Goal: Information Seeking & Learning: Learn about a topic

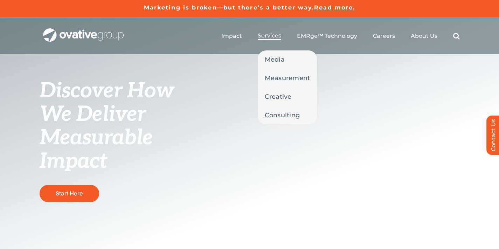
click at [269, 38] on span "Services" at bounding box center [269, 35] width 23 height 7
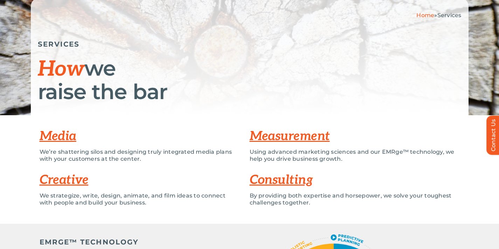
scroll to position [105, 0]
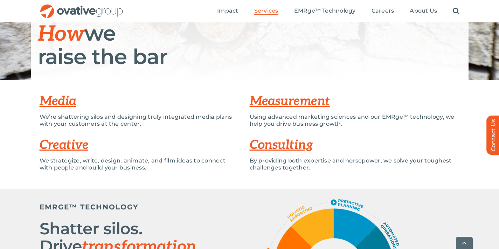
click at [53, 99] on link "Media" at bounding box center [58, 100] width 37 height 15
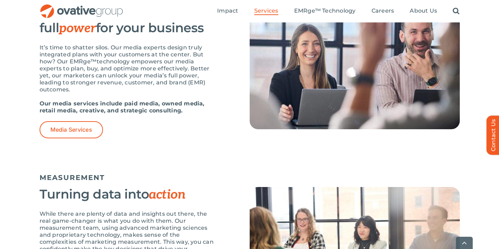
scroll to position [519, 0]
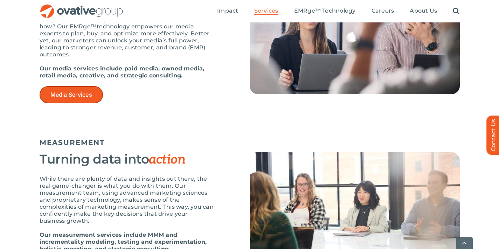
click at [75, 96] on span "Media Services" at bounding box center [71, 94] width 42 height 7
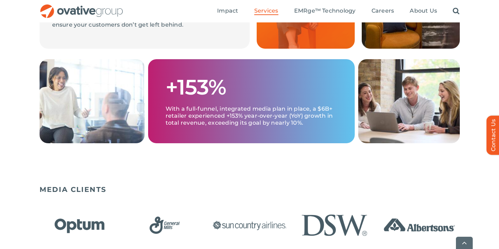
scroll to position [420, 0]
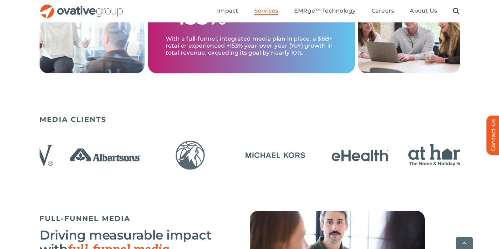
click at [77, 162] on img "10 / 23" at bounding box center [105, 155] width 81 height 33
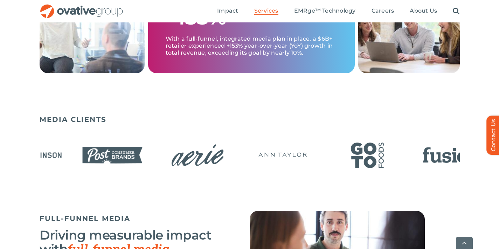
click at [0, 156] on div "MEDIA CLIENTS" at bounding box center [249, 161] width 499 height 99
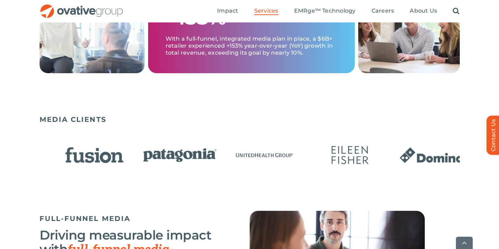
click at [85, 174] on div at bounding box center [250, 156] width 420 height 40
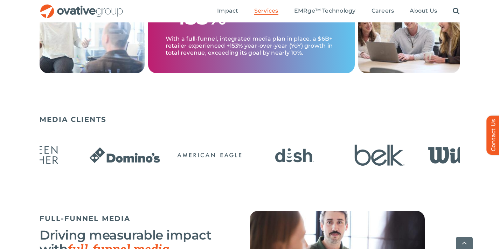
click at [200, 165] on img "2 / 23" at bounding box center [209, 155] width 81 height 33
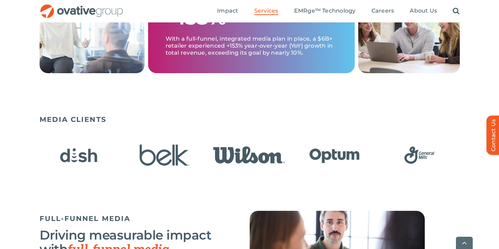
click at [379, 163] on img "7 / 23" at bounding box center [419, 155] width 81 height 33
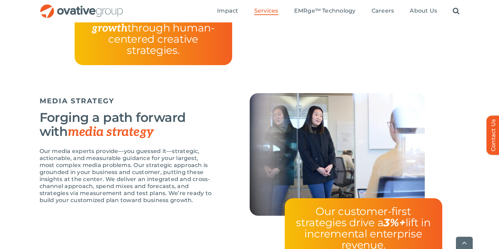
scroll to position [1470, 0]
